Goal: Information Seeking & Learning: Learn about a topic

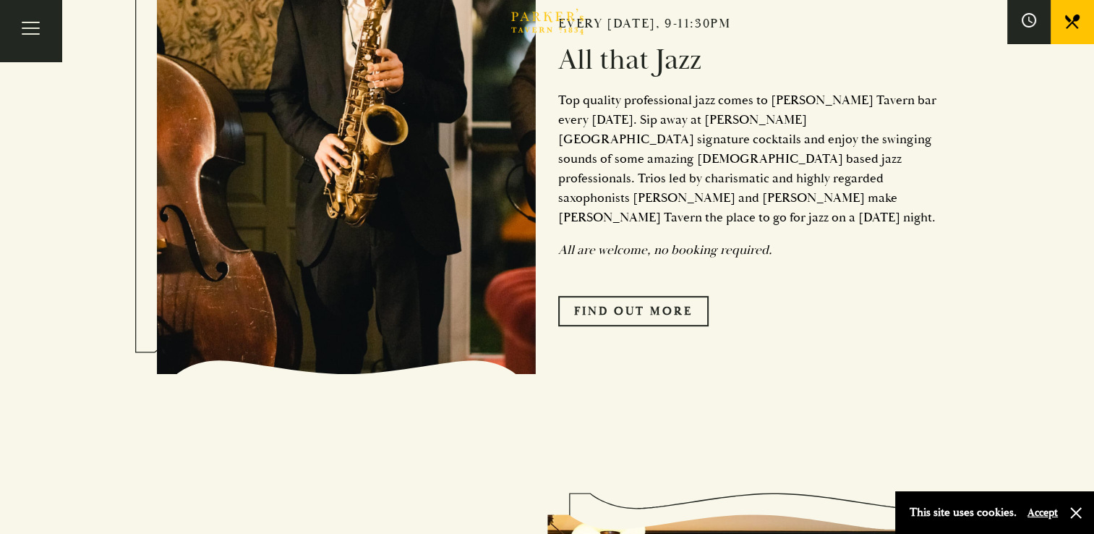
scroll to position [455, 0]
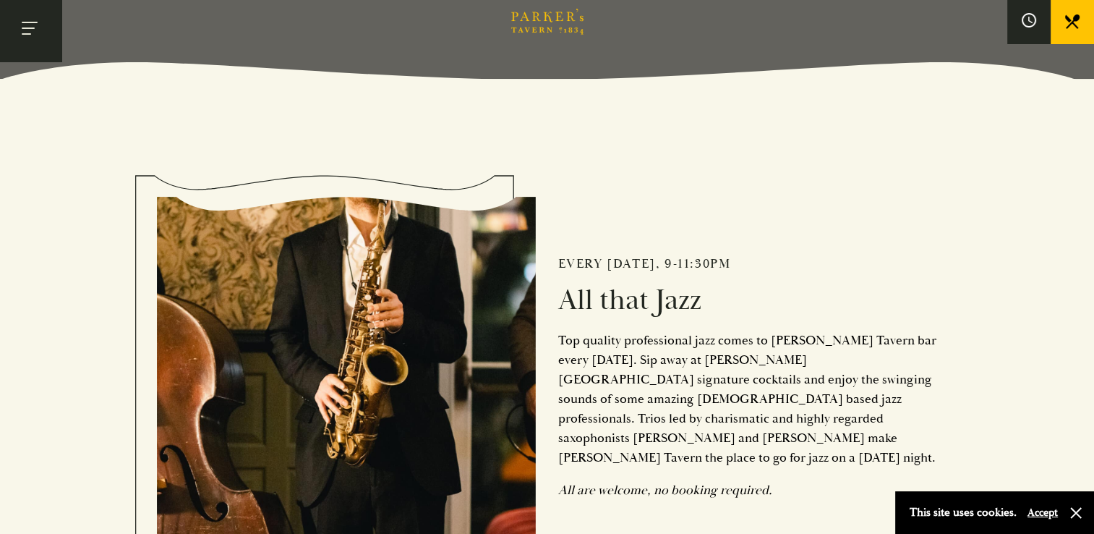
click at [46, 30] on button "Toggle navigation" at bounding box center [30, 30] width 61 height 61
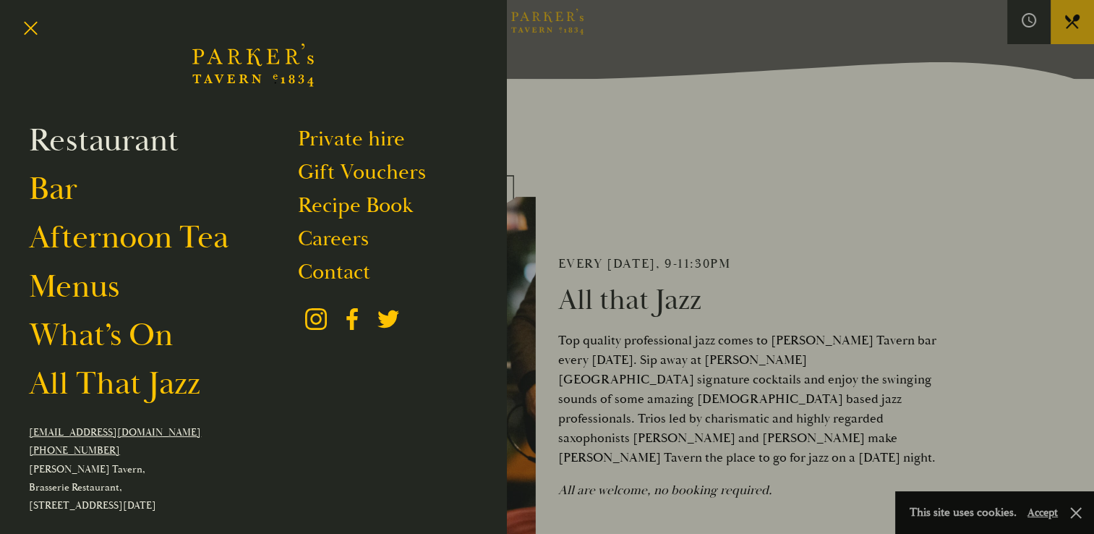
click at [144, 146] on link "Restaurant" at bounding box center [104, 140] width 150 height 40
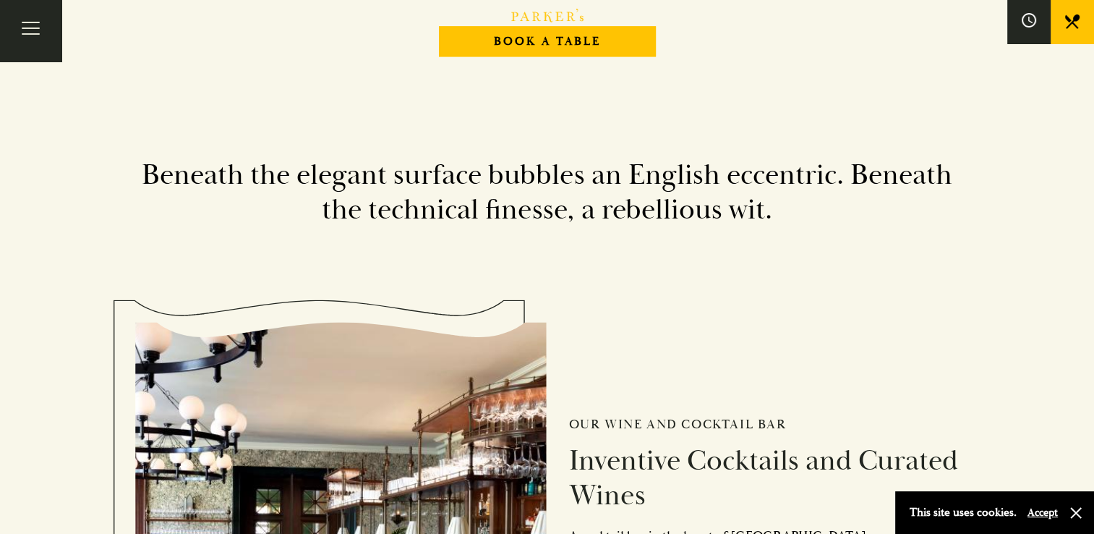
scroll to position [1342, 0]
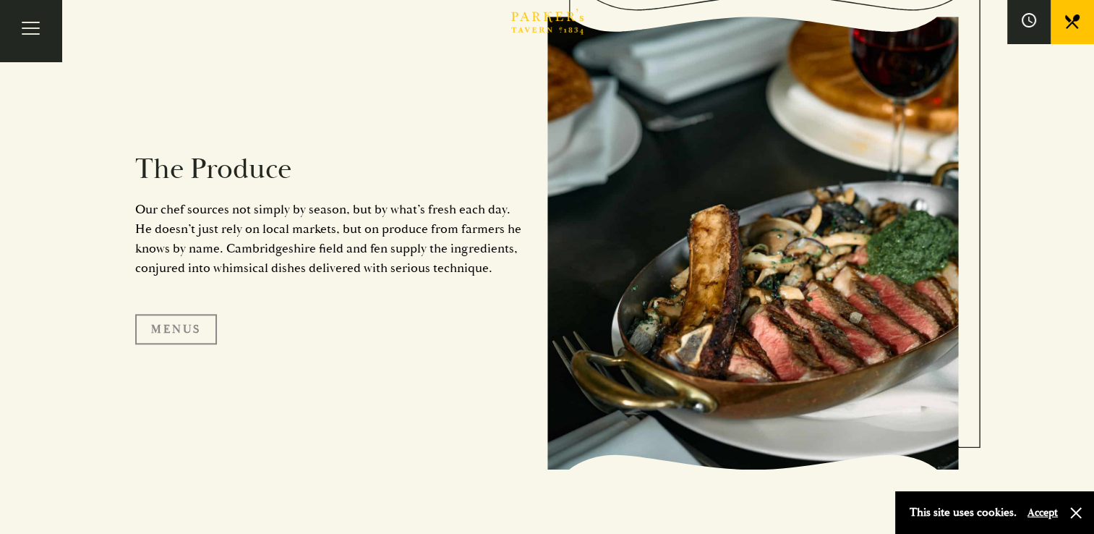
click at [197, 333] on link "Menus" at bounding box center [176, 329] width 82 height 30
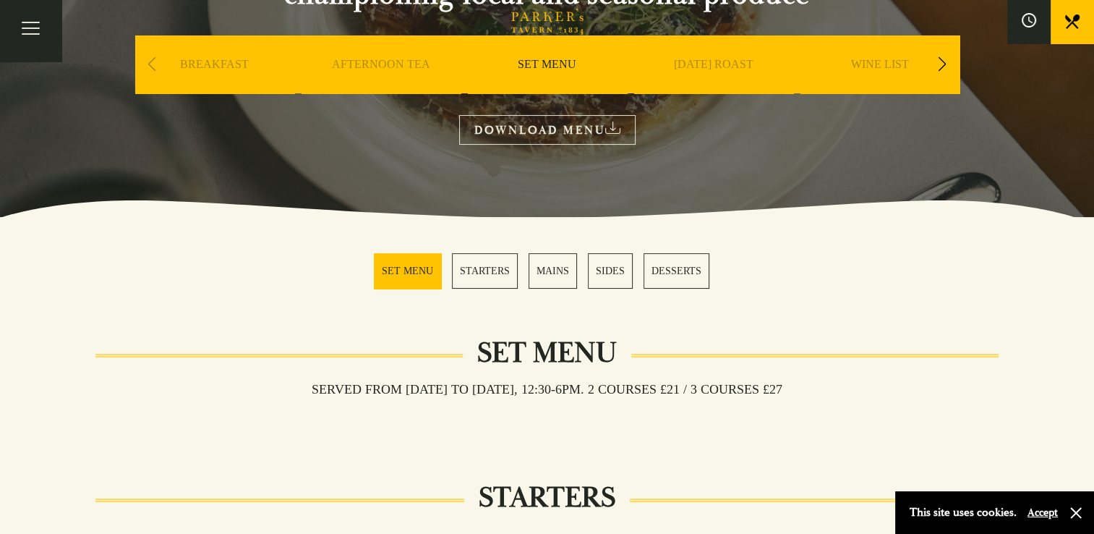
click at [552, 274] on link "MAINS" at bounding box center [553, 270] width 48 height 35
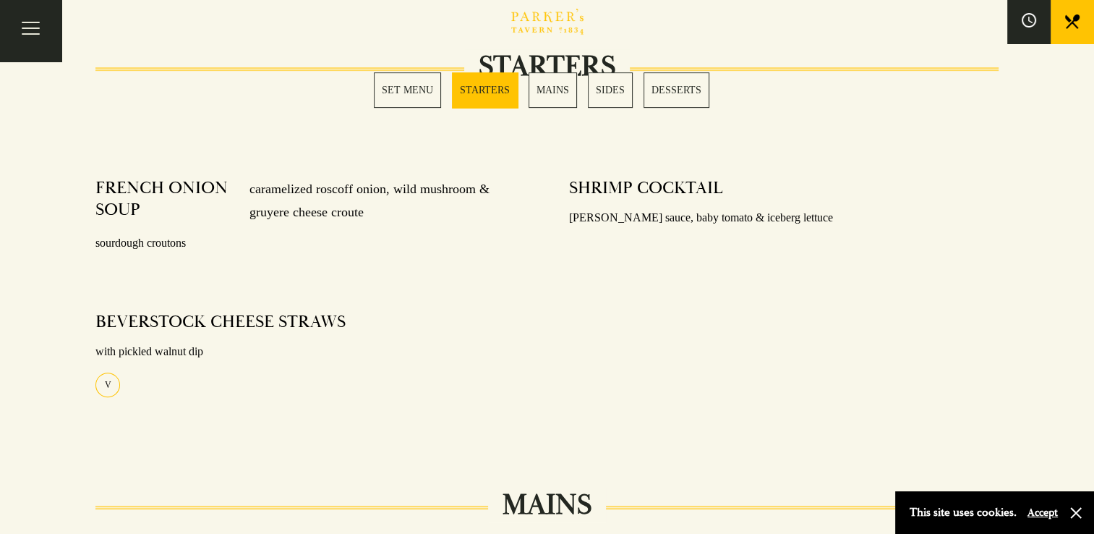
scroll to position [286, 0]
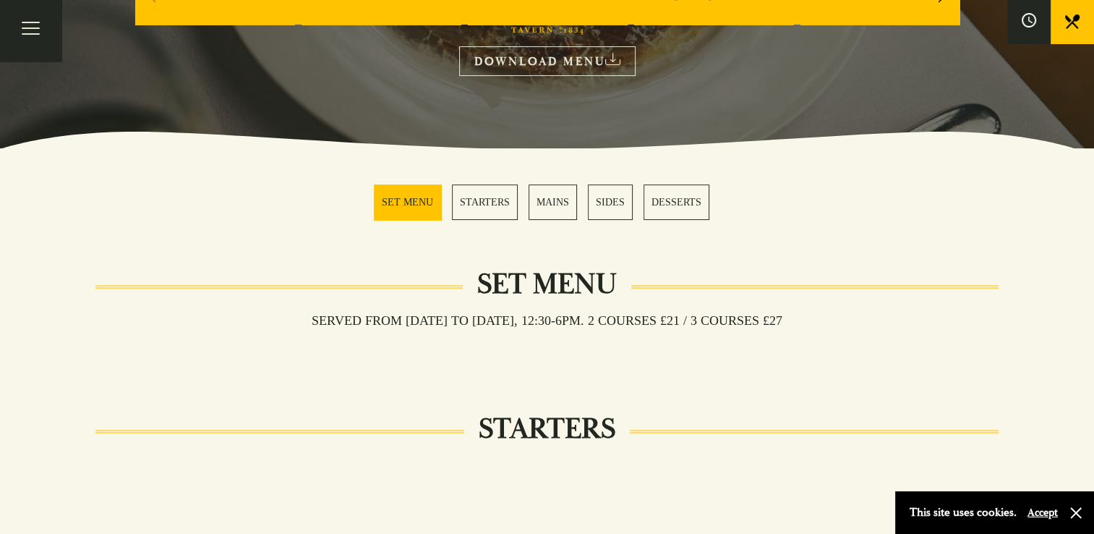
click at [545, 200] on link "MAINS" at bounding box center [553, 201] width 48 height 35
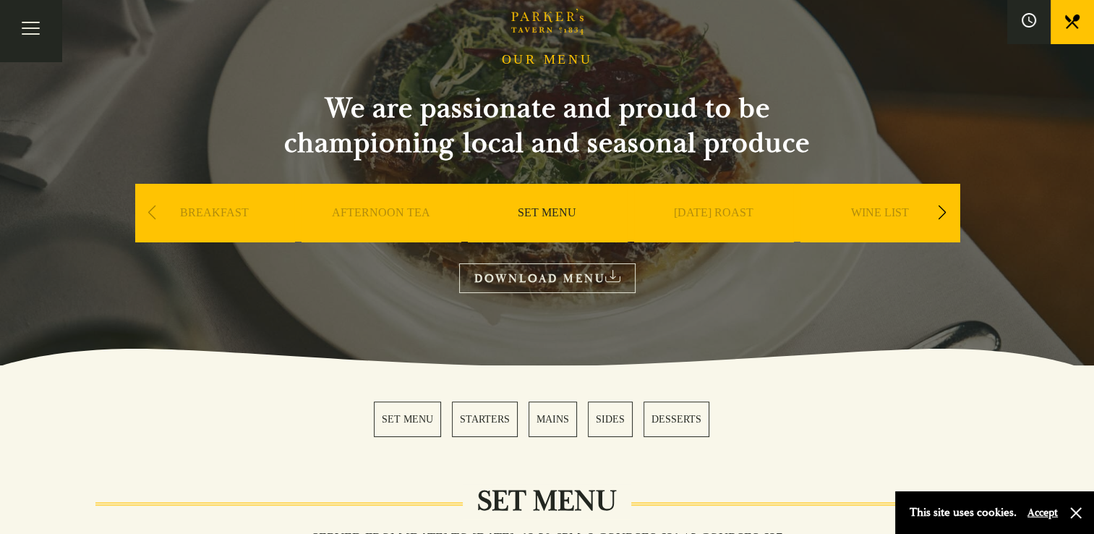
click at [413, 422] on link "SET MENU" at bounding box center [407, 418] width 67 height 35
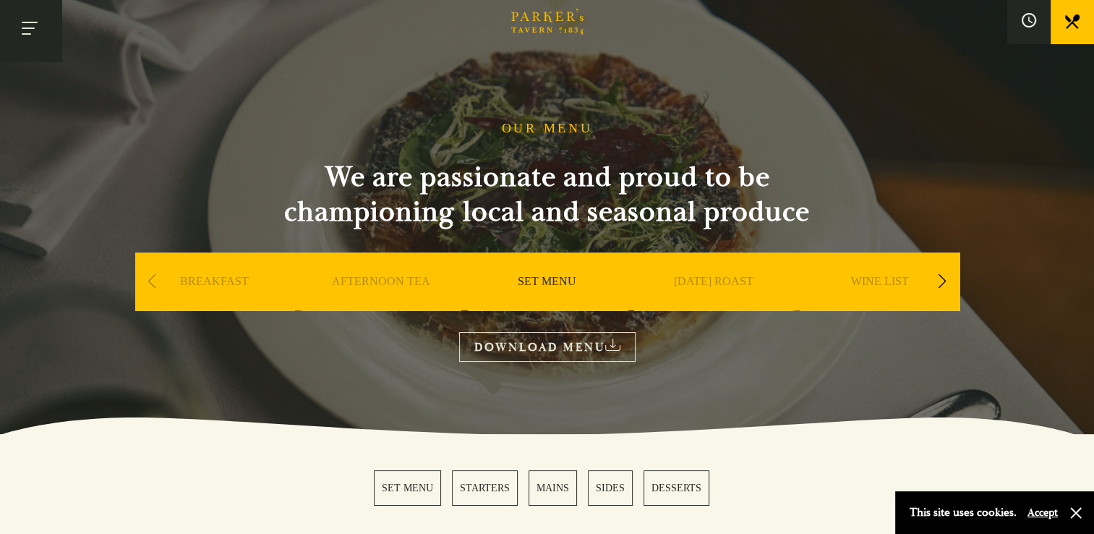
click at [50, 27] on button "Toggle navigation" at bounding box center [30, 30] width 61 height 61
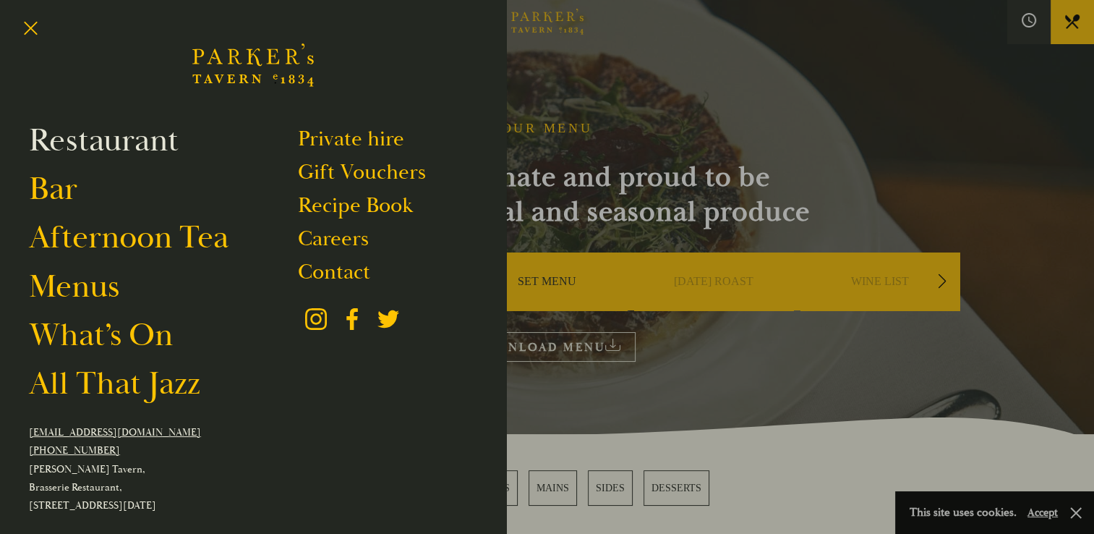
click at [100, 146] on link "Restaurant" at bounding box center [104, 140] width 150 height 40
